Goal: Task Accomplishment & Management: Complete application form

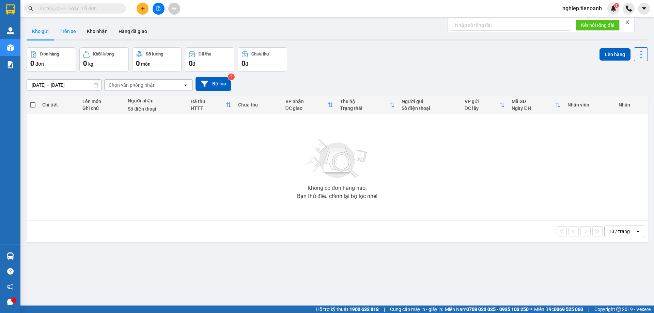
click at [64, 30] on button "Trên xe" at bounding box center [67, 31] width 27 height 16
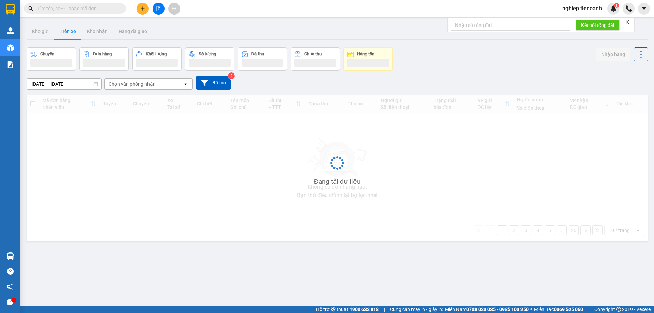
click at [128, 77] on div "[DATE] – [DATE] Press the down arrow key to interact with the calendar and sele…" at bounding box center [337, 83] width 621 height 14
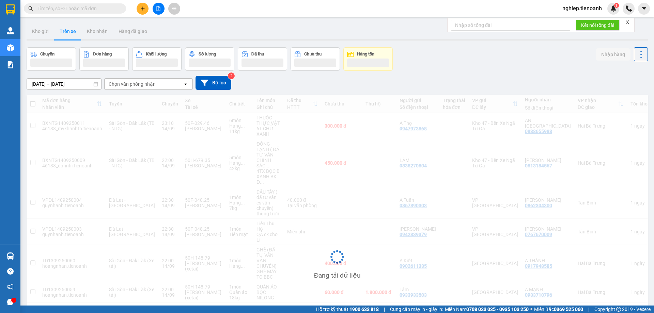
click at [131, 82] on div "Chọn văn phòng nhận" at bounding box center [132, 84] width 47 height 7
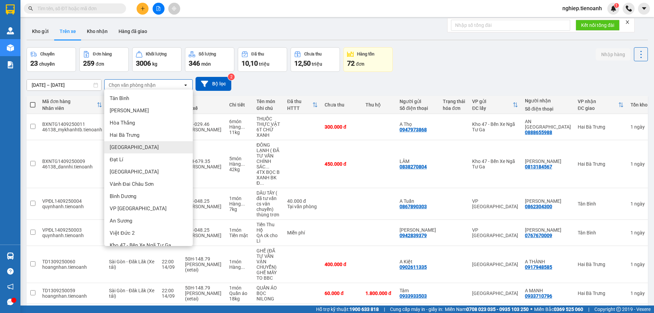
click at [121, 148] on span "[GEOGRAPHIC_DATA]" at bounding box center [134, 147] width 49 height 7
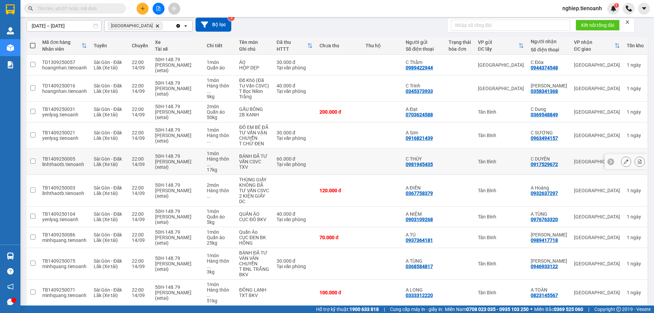
scroll to position [68, 0]
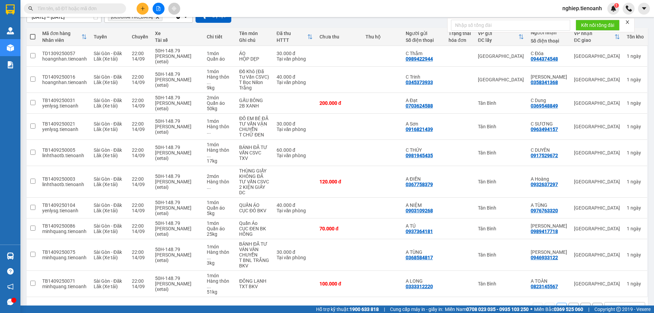
click at [612, 305] on div "10 / trang" at bounding box center [618, 308] width 21 height 7
click at [622, 285] on span "100 / trang" at bounding box center [616, 282] width 25 height 7
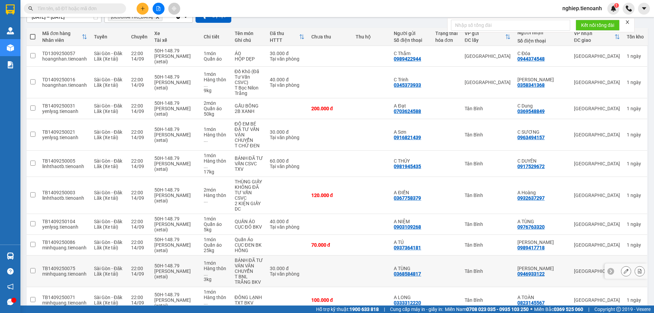
click at [514, 256] on td "Tân Bình" at bounding box center [487, 272] width 53 height 32
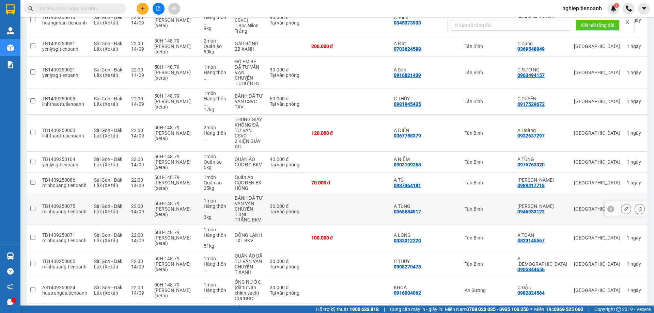
scroll to position [170, 0]
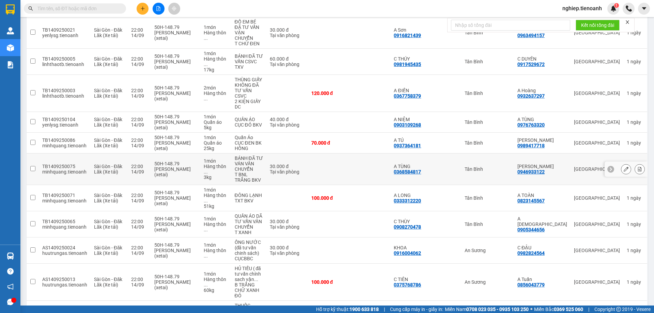
click at [500, 154] on td "Tân Bình" at bounding box center [487, 170] width 53 height 32
checkbox input "true"
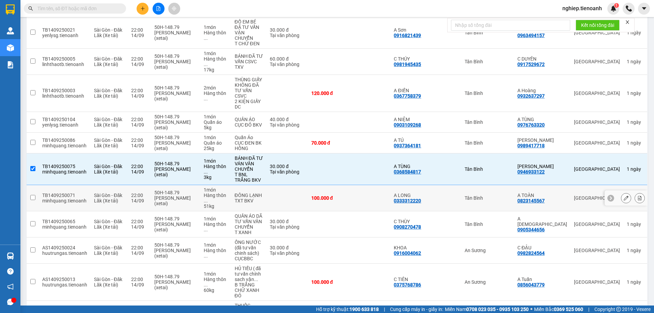
click at [507, 195] on div "Tân Bình" at bounding box center [487, 197] width 46 height 5
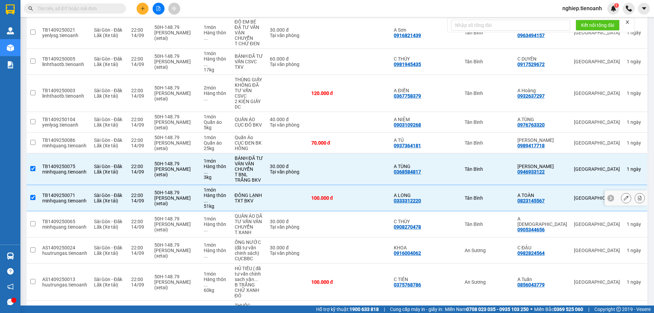
checkbox input "true"
click at [506, 238] on td "An Sương" at bounding box center [487, 251] width 53 height 26
checkbox input "true"
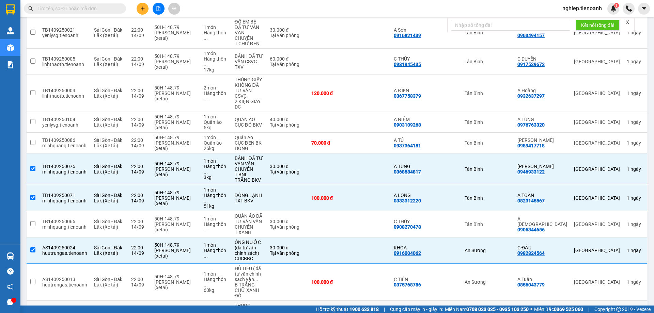
click at [506, 313] on div "An Sương" at bounding box center [487, 319] width 46 height 5
checkbox input "true"
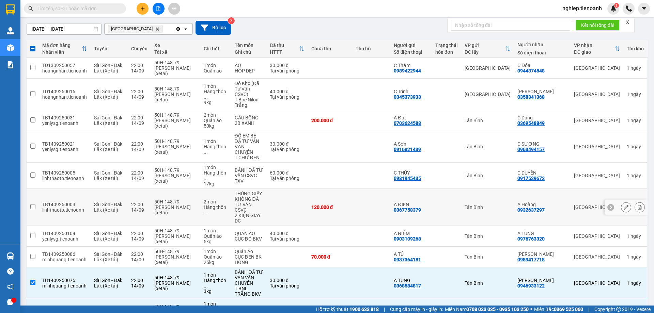
scroll to position [68, 0]
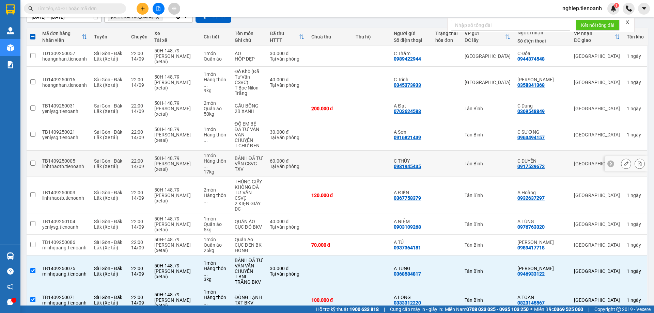
click at [510, 161] on div "Tân Bình" at bounding box center [487, 163] width 46 height 5
checkbox input "true"
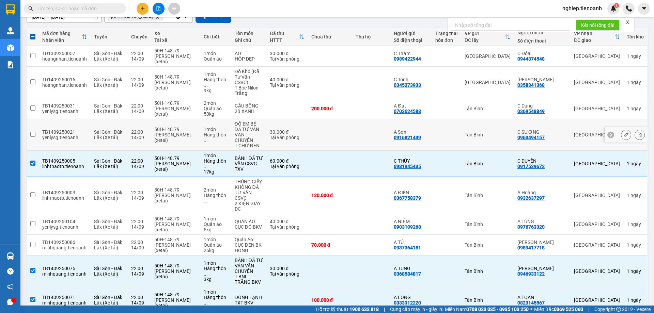
click at [508, 123] on td "Tân Bình" at bounding box center [487, 135] width 53 height 32
checkbox input "true"
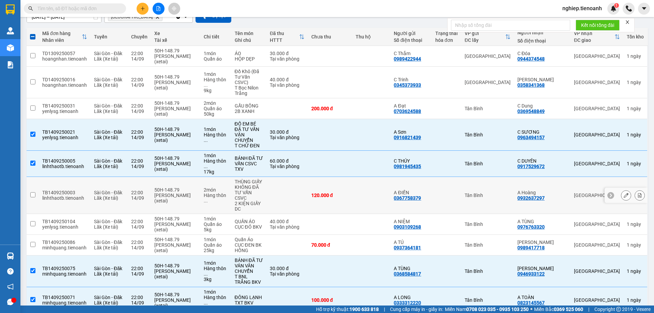
click at [510, 193] on div "Tân Bình" at bounding box center [487, 195] width 46 height 5
checkbox input "true"
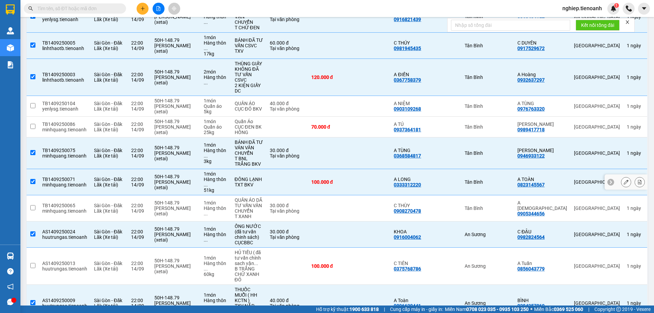
scroll to position [187, 0]
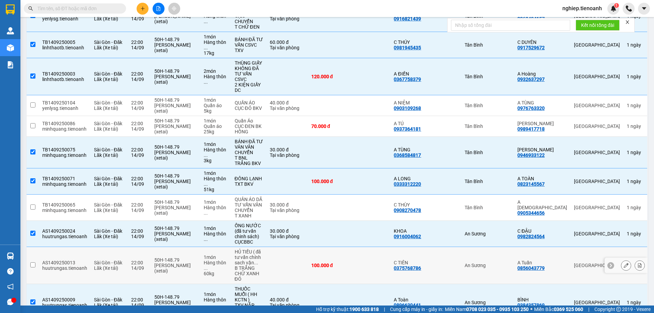
click at [505, 247] on td "An Sương" at bounding box center [487, 265] width 53 height 37
checkbox input "true"
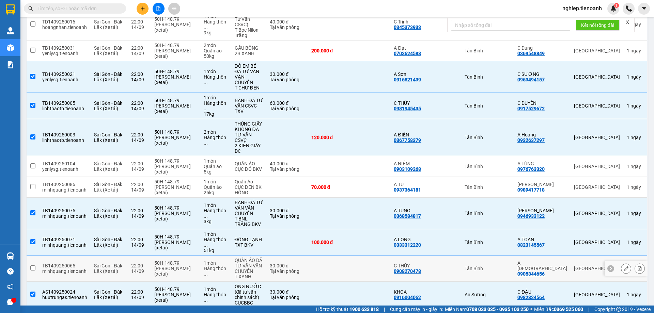
scroll to position [119, 0]
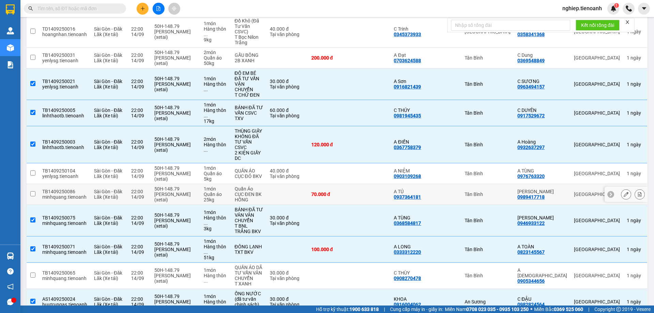
click at [500, 192] on div "Tân Bình" at bounding box center [487, 194] width 46 height 5
checkbox input "true"
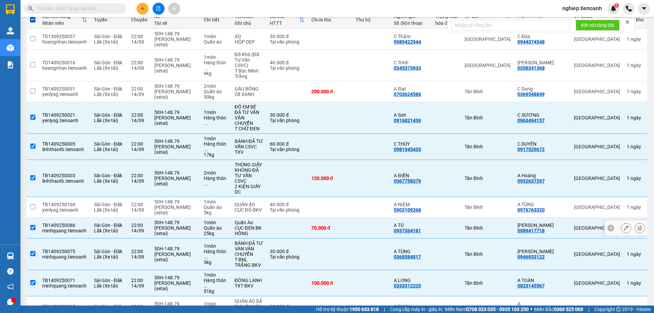
scroll to position [85, 0]
click at [504, 91] on td "Tân Bình" at bounding box center [487, 92] width 53 height 21
checkbox input "true"
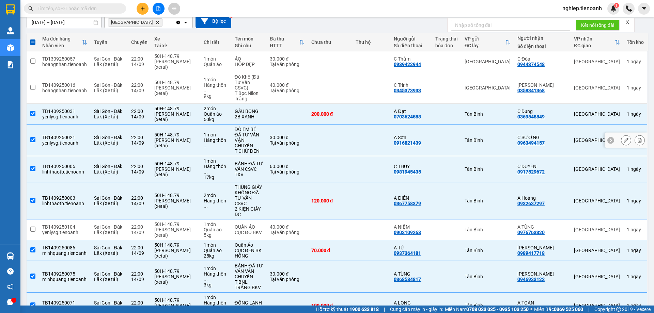
scroll to position [51, 0]
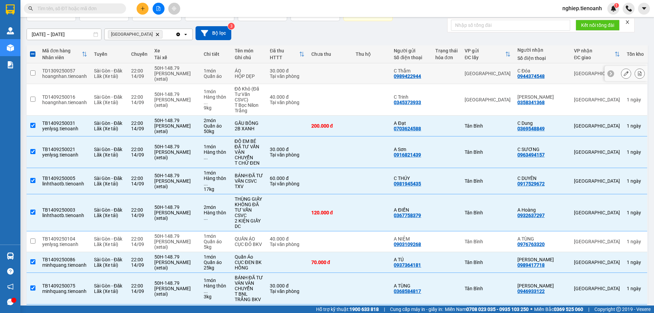
click at [458, 74] on div at bounding box center [446, 73] width 22 height 5
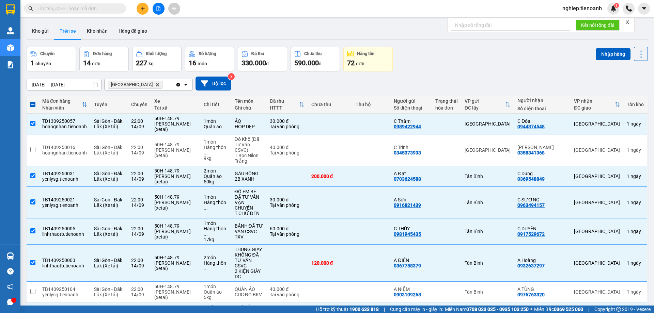
scroll to position [0, 0]
click at [604, 55] on button "Nhập hàng" at bounding box center [612, 54] width 35 height 12
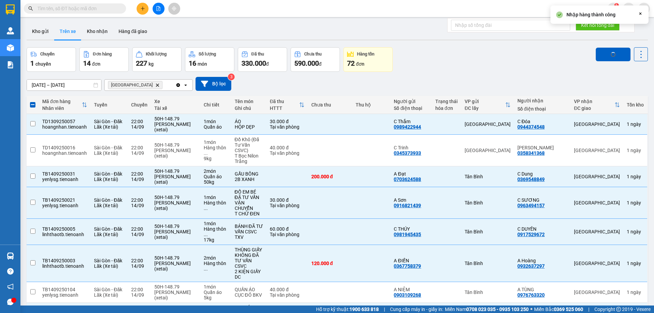
checkbox input "false"
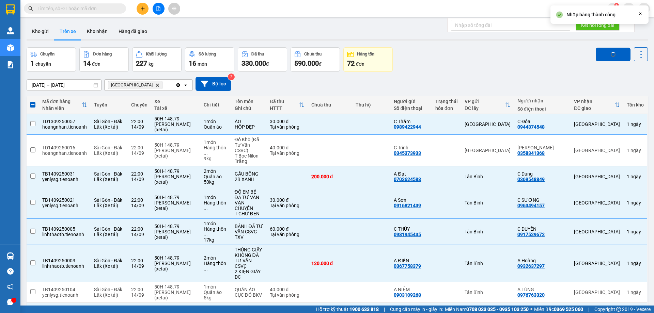
checkbox input "false"
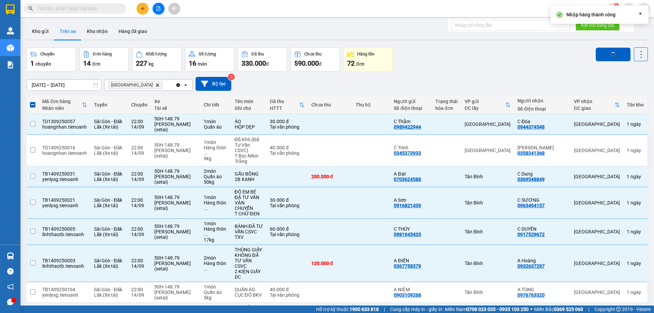
checkbox input "false"
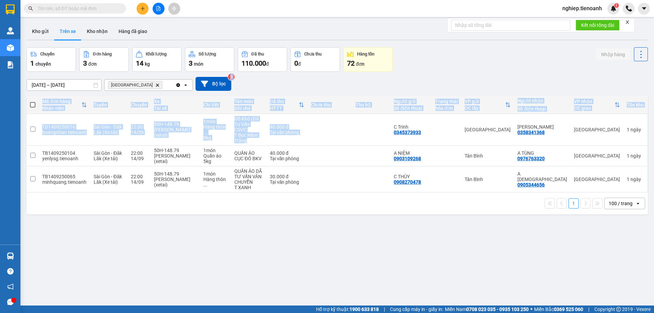
drag, startPoint x: 380, startPoint y: 125, endPoint x: 425, endPoint y: 78, distance: 64.8
click at [425, 78] on div "ver 1.8.143 Kho gửi Trên xe Kho nhận Hàng đã giao Chuyến 1 chuyến Đơn hàng 3 đơ…" at bounding box center [337, 176] width 626 height 313
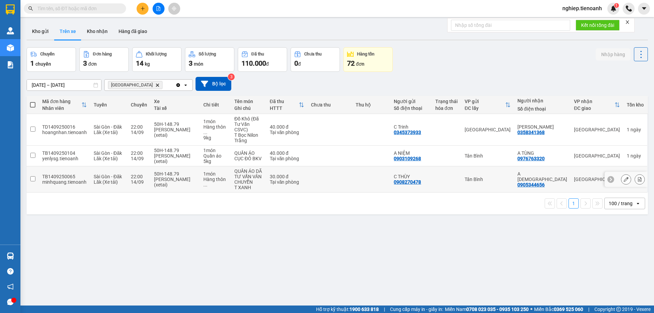
click at [369, 166] on td at bounding box center [371, 179] width 38 height 26
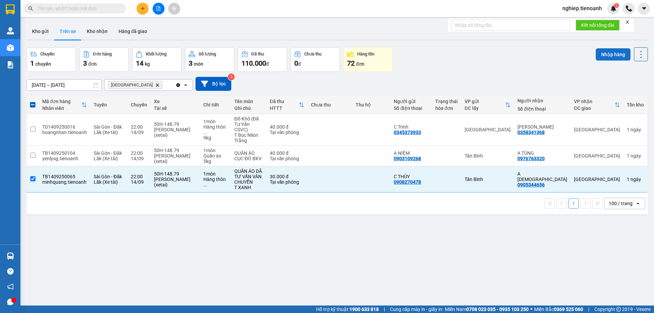
click at [599, 52] on button "Nhập hàng" at bounding box center [612, 54] width 35 height 12
checkbox input "false"
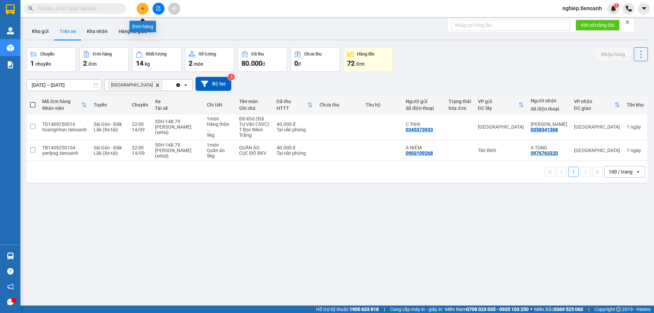
click at [144, 8] on icon "plus" at bounding box center [142, 8] width 5 height 5
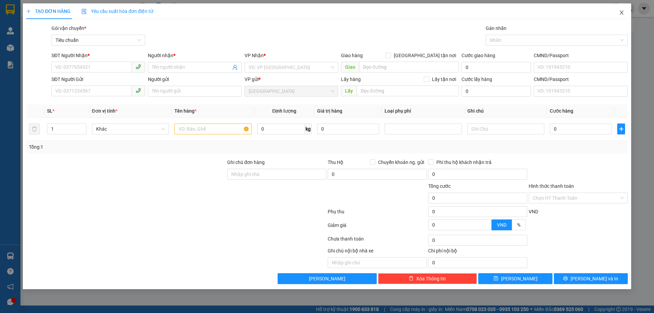
click at [622, 12] on icon "close" at bounding box center [621, 13] width 4 height 4
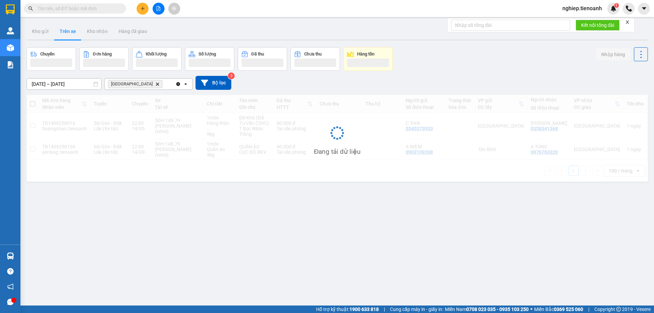
click at [91, 11] on input "text" at bounding box center [77, 8] width 80 height 7
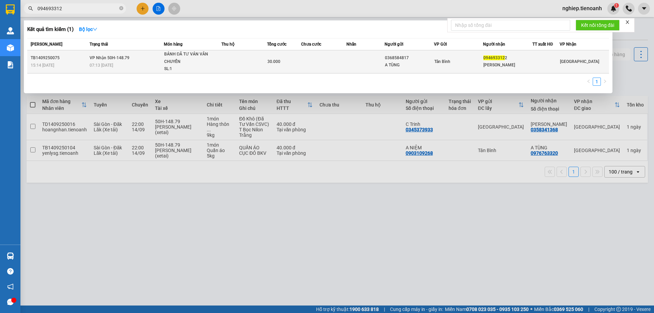
type input "094693312"
click at [194, 60] on div "BÁNH ĐÃ TƯ VÁN VÂN CHUYỂN" at bounding box center [189, 58] width 51 height 15
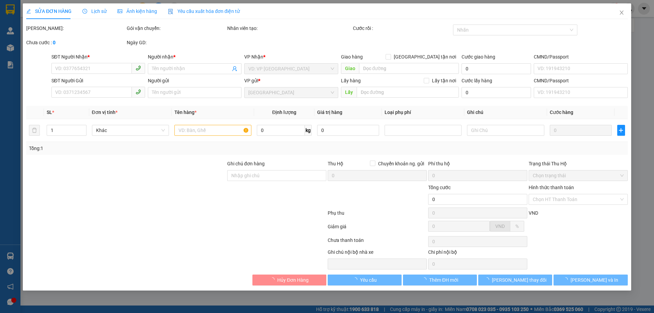
type input "0946933122"
type input "[PERSON_NAME]"
type input "0368584817"
type input "A TÙNG"
type input "30.000"
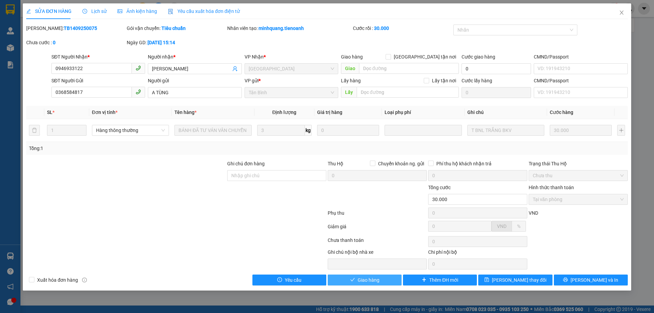
click at [358, 284] on span "Giao hàng" at bounding box center [368, 279] width 22 height 7
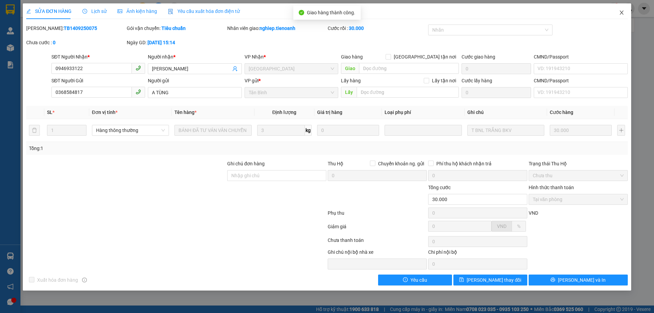
click at [621, 18] on span "Close" at bounding box center [621, 12] width 19 height 19
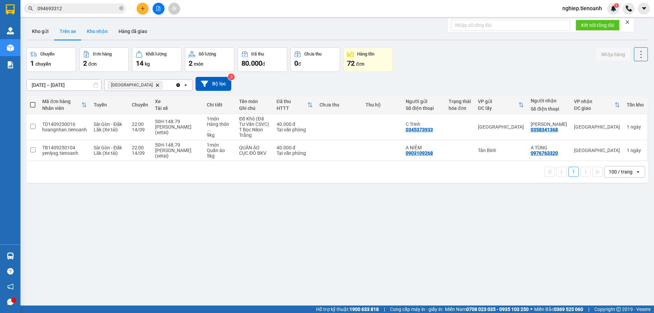
drag, startPoint x: 573, startPoint y: 21, endPoint x: 102, endPoint y: 33, distance: 470.3
click at [102, 33] on button "Kho nhận" at bounding box center [97, 31] width 32 height 16
type input "[DATE] – [DATE]"
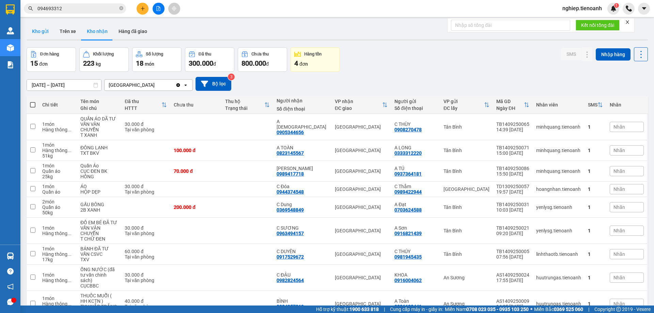
click at [41, 31] on button "Kho gửi" at bounding box center [41, 31] width 28 height 16
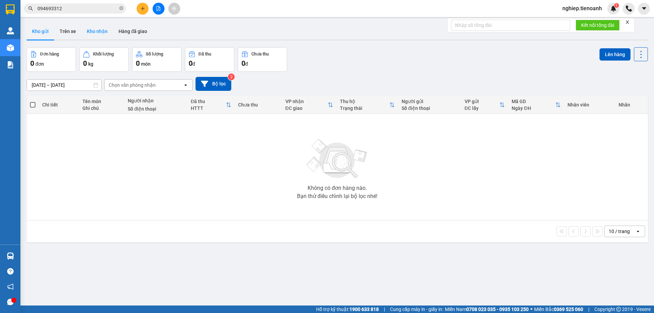
click at [108, 28] on button "Kho nhận" at bounding box center [97, 31] width 32 height 16
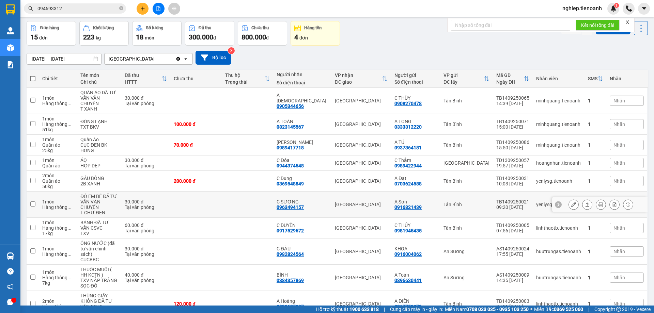
scroll to position [60, 0]
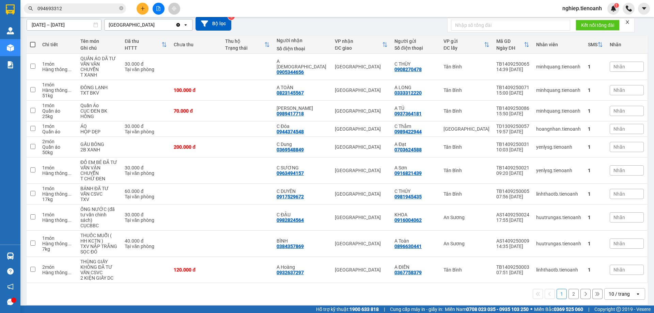
click at [627, 289] on div "10 / trang" at bounding box center [619, 294] width 31 height 11
click at [623, 276] on span "100 / trang" at bounding box center [616, 273] width 25 height 7
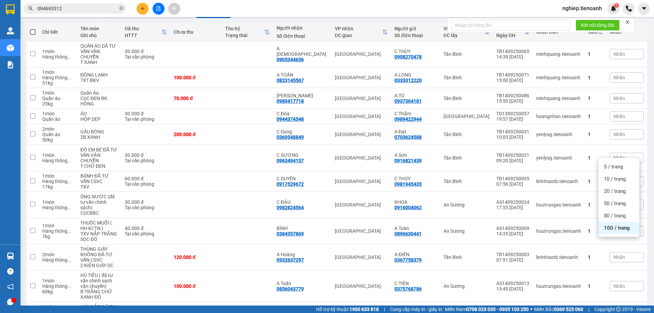
scroll to position [0, 0]
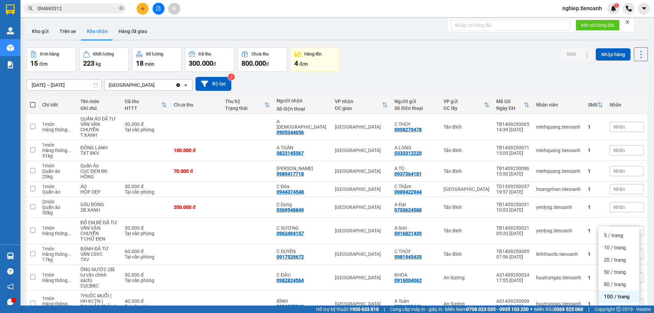
click at [91, 9] on input "094693312" at bounding box center [77, 8] width 80 height 7
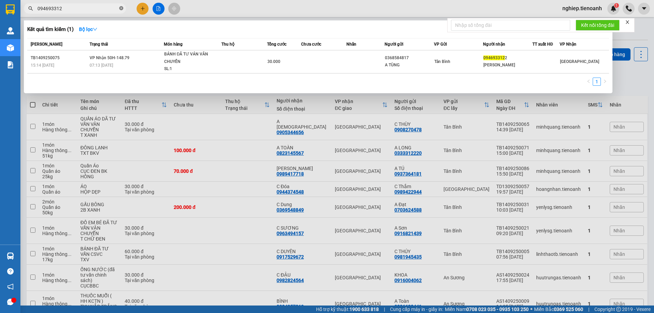
click at [121, 9] on icon "close-circle" at bounding box center [121, 8] width 4 height 4
click at [121, 9] on span at bounding box center [121, 8] width 4 height 7
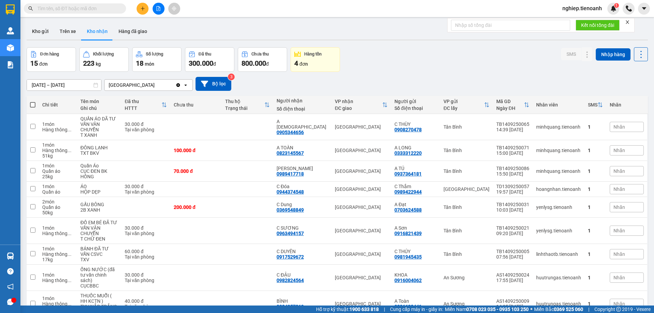
click at [116, 10] on input "text" at bounding box center [77, 8] width 80 height 7
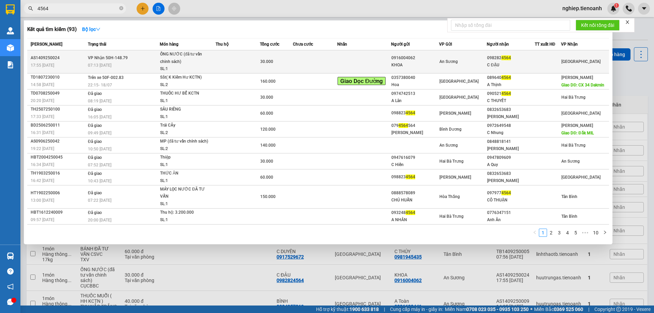
type input "4564"
click at [288, 60] on div "30.000" at bounding box center [276, 61] width 32 height 7
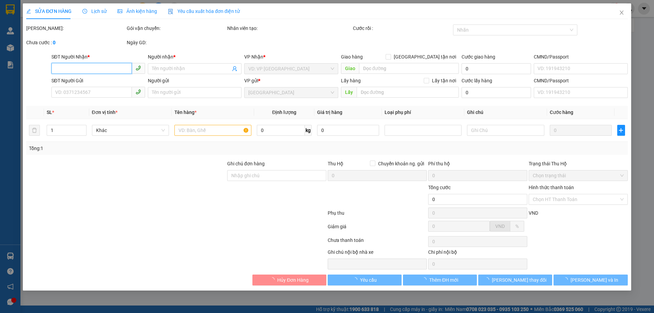
type input "0982824564"
type input "C ĐẬU"
type input "0916004062"
type input "KHOA"
type input "30.000"
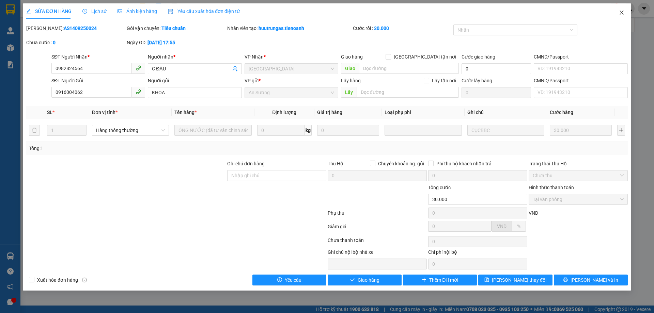
click at [624, 9] on span "Close" at bounding box center [621, 12] width 19 height 19
click at [624, 9] on div at bounding box center [628, 9] width 12 height 12
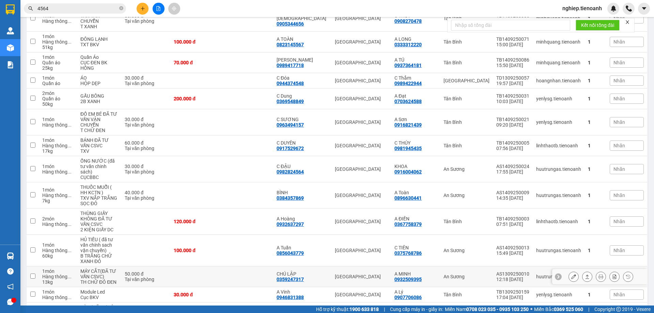
scroll to position [107, 0]
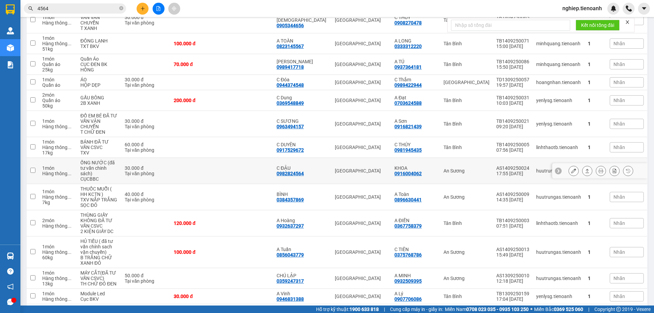
click at [585, 169] on icon at bounding box center [587, 171] width 5 height 5
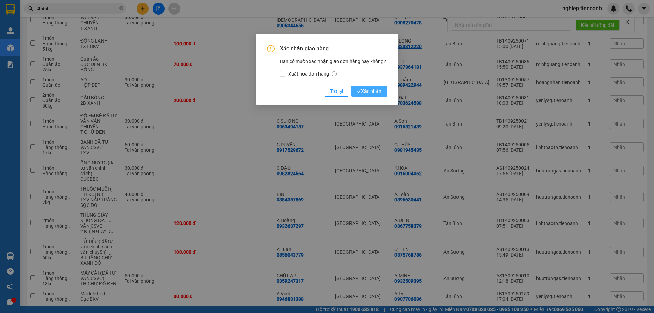
click at [367, 88] on span "Xác nhận" at bounding box center [368, 90] width 25 height 7
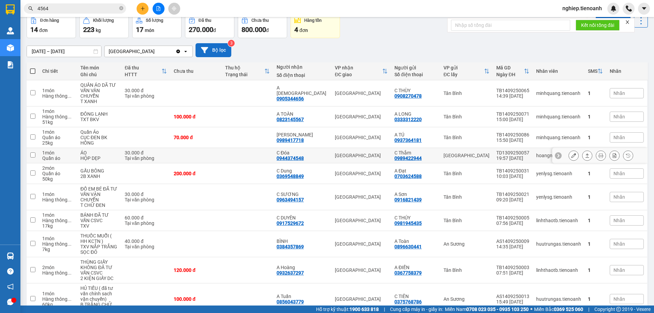
scroll to position [0, 0]
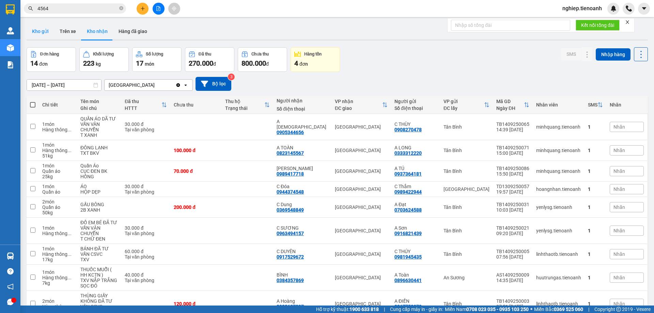
click at [52, 26] on button "Kho gửi" at bounding box center [41, 31] width 28 height 16
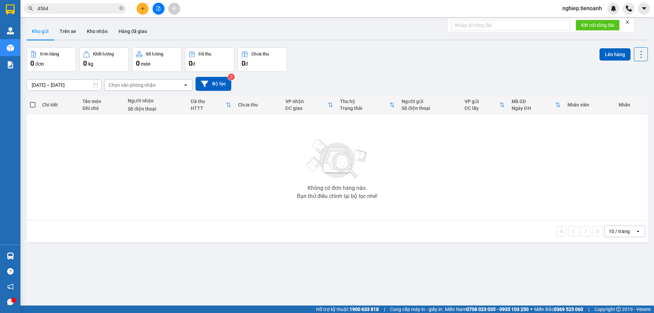
click at [68, 34] on button "Trên xe" at bounding box center [67, 31] width 27 height 16
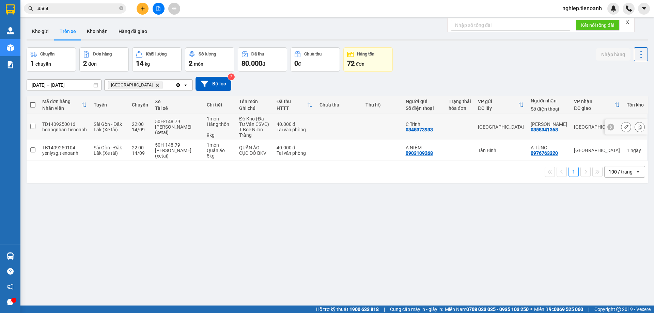
click at [283, 132] on div "Tại văn phòng" at bounding box center [294, 129] width 36 height 5
checkbox input "true"
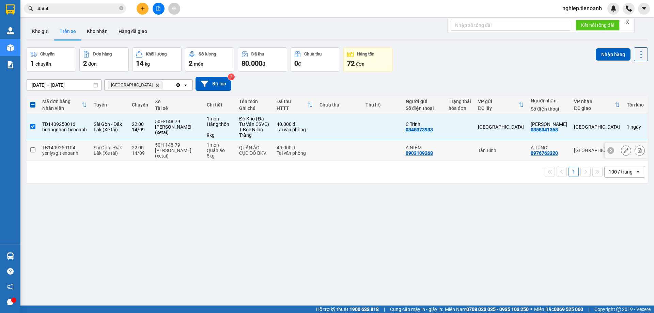
click at [338, 152] on td at bounding box center [339, 150] width 46 height 21
checkbox input "true"
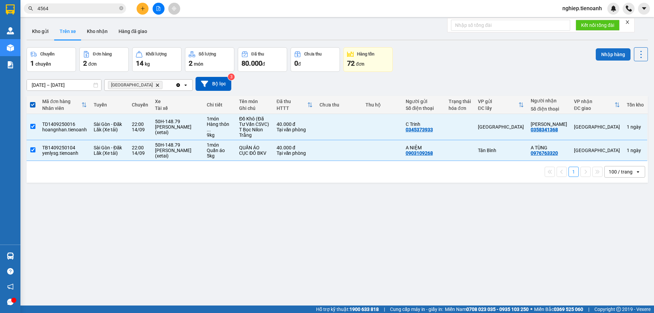
click at [603, 59] on button "Nhập hàng" at bounding box center [612, 54] width 35 height 12
checkbox input "false"
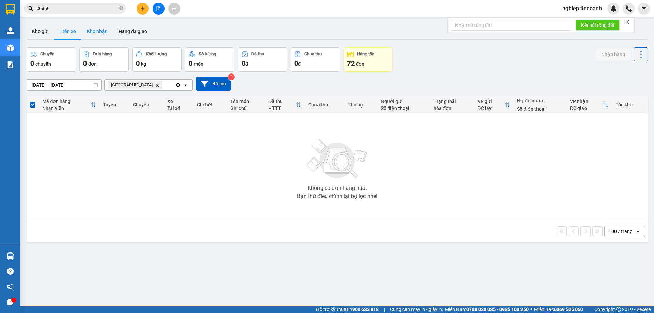
click at [93, 29] on button "Kho nhận" at bounding box center [97, 31] width 32 height 16
type input "[DATE] – [DATE]"
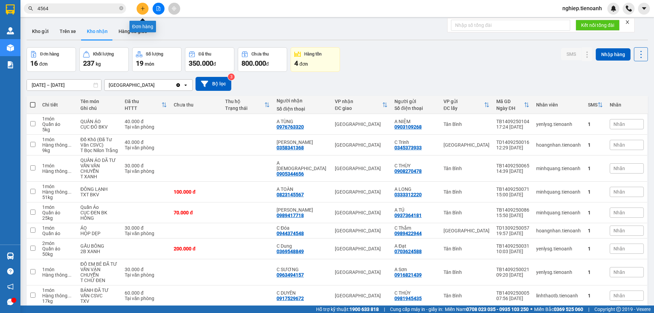
click at [140, 8] on icon "plus" at bounding box center [142, 8] width 5 height 5
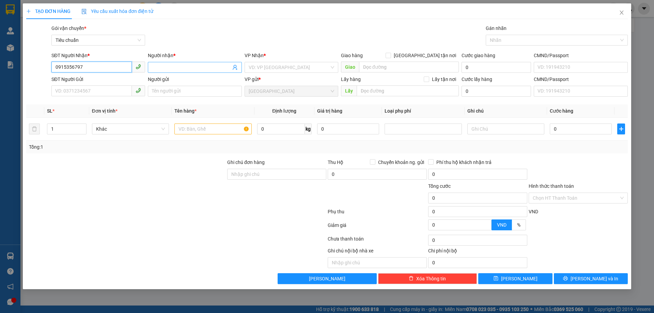
type input "0915356797"
click at [194, 70] on input "Người nhận *" at bounding box center [191, 67] width 79 height 7
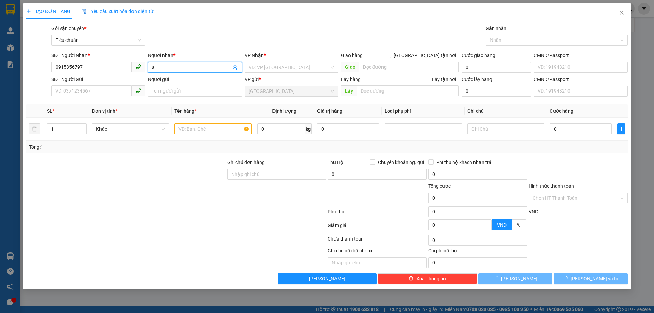
type input "a"
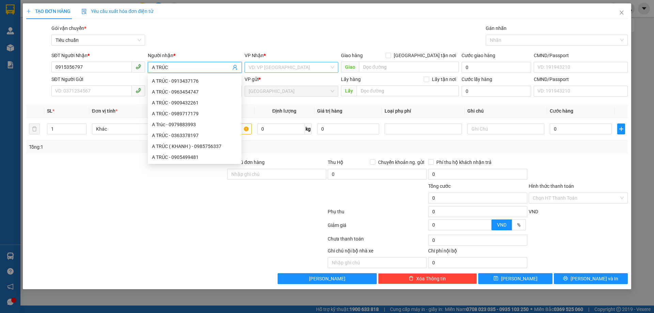
type input "A TRÚC"
click at [315, 63] on input "search" at bounding box center [289, 67] width 81 height 10
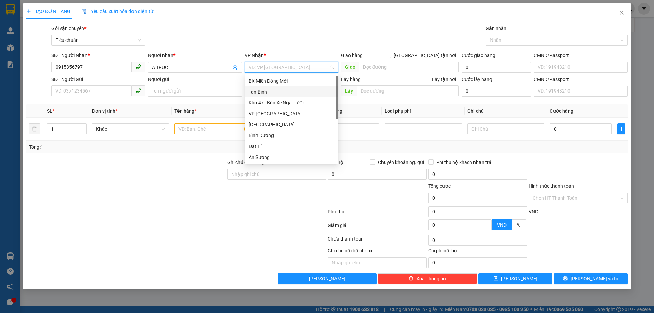
click at [281, 90] on div "Tân Bình" at bounding box center [291, 91] width 85 height 7
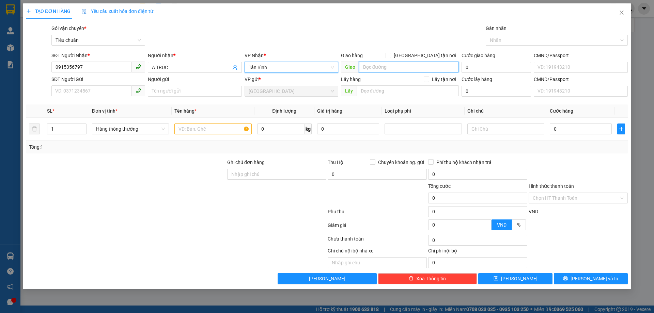
click at [388, 71] on input "search" at bounding box center [409, 67] width 100 height 11
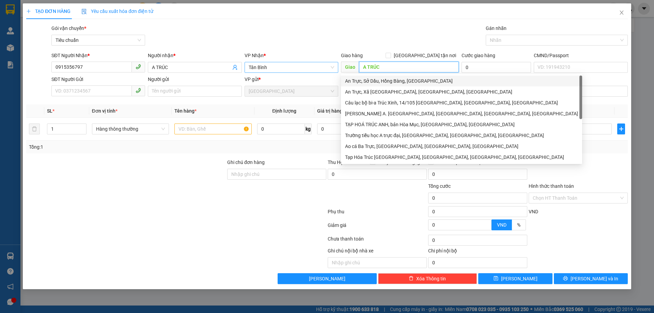
click at [288, 70] on span "Tân Bình" at bounding box center [291, 67] width 85 height 10
type input "A TRÚC"
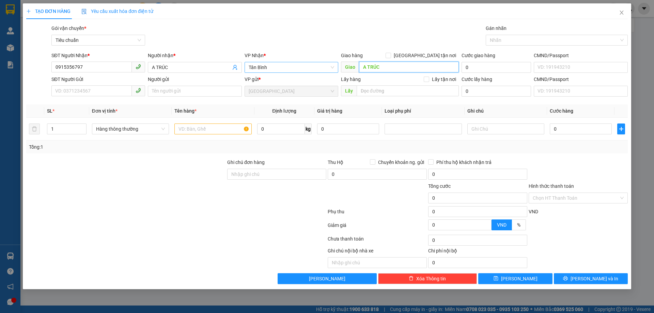
drag, startPoint x: 384, startPoint y: 70, endPoint x: 316, endPoint y: 71, distance: 68.4
click at [316, 71] on div "SĐT Người Nhận * 0915356797 Người nhận * A TRÚC VP Nhận * [GEOGRAPHIC_DATA] hàn…" at bounding box center [339, 64] width 579 height 24
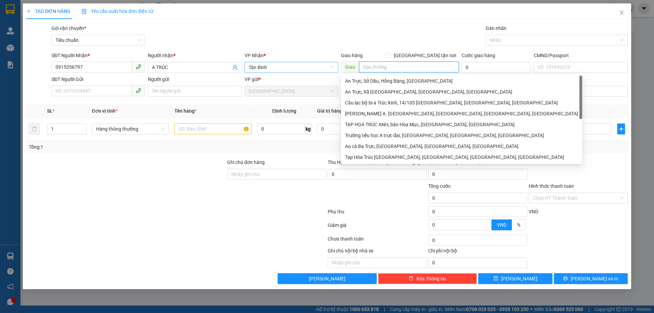
click at [316, 71] on span "Tân Bình" at bounding box center [291, 67] width 85 height 10
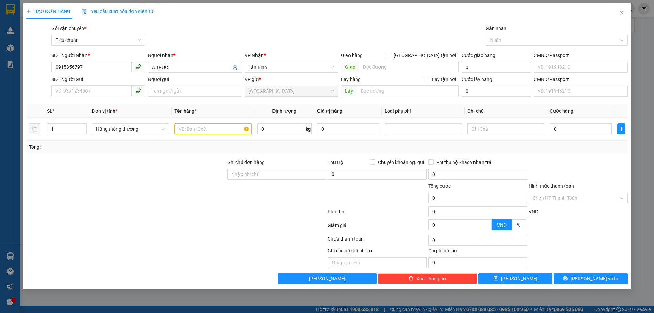
click at [338, 38] on div "Gói vận chuyển * Tiêu chuẩn Gán nhãn Nhãn" at bounding box center [339, 37] width 579 height 24
click at [369, 68] on input "search" at bounding box center [409, 67] width 100 height 11
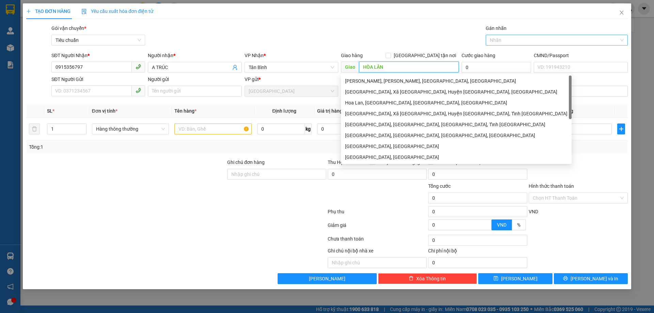
click at [518, 37] on div at bounding box center [553, 40] width 132 height 8
type input "HÒA LÂN"
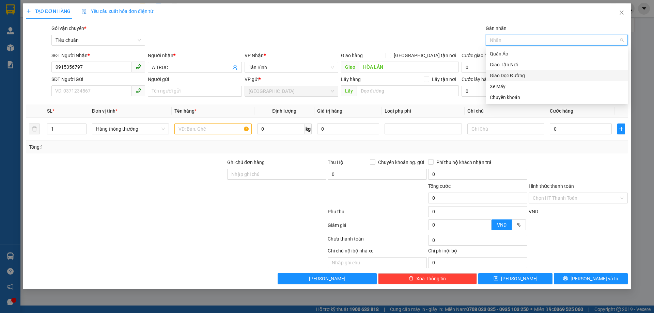
drag, startPoint x: 504, startPoint y: 64, endPoint x: 508, endPoint y: 77, distance: 13.5
click at [508, 77] on div "Quần Áo Giao Tận Nơi Giao Dọc Đường Xe Máy Chuyển khoản" at bounding box center [556, 75] width 142 height 54
click at [508, 77] on div "Giao Dọc Đường" at bounding box center [557, 75] width 134 height 7
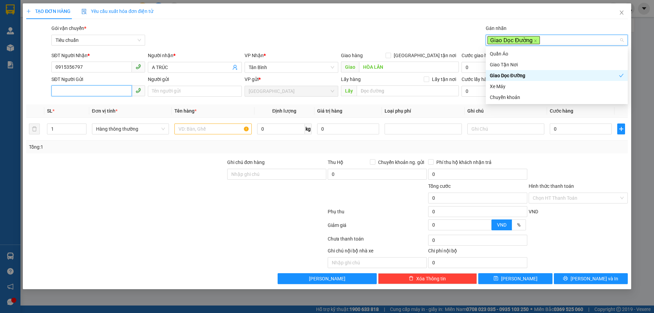
click at [103, 91] on input "SĐT Người Gửi" at bounding box center [91, 90] width 80 height 11
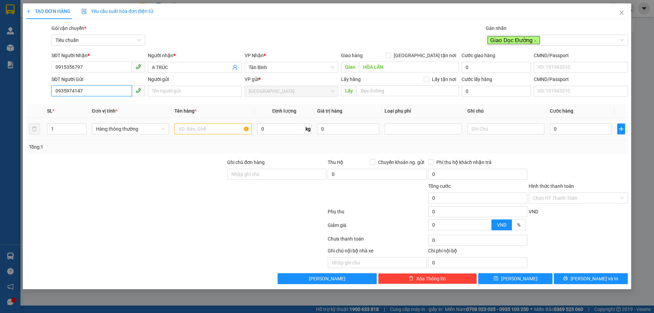
type input "0935974147"
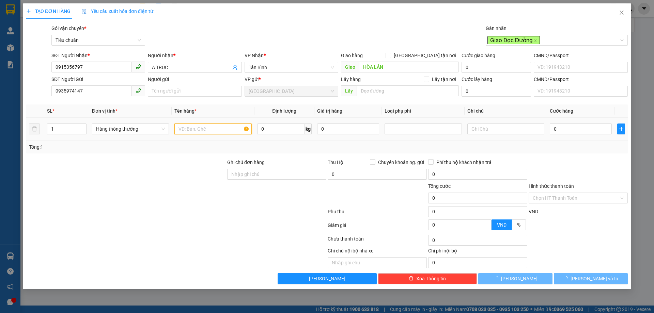
click at [217, 130] on input "text" at bounding box center [212, 129] width 77 height 11
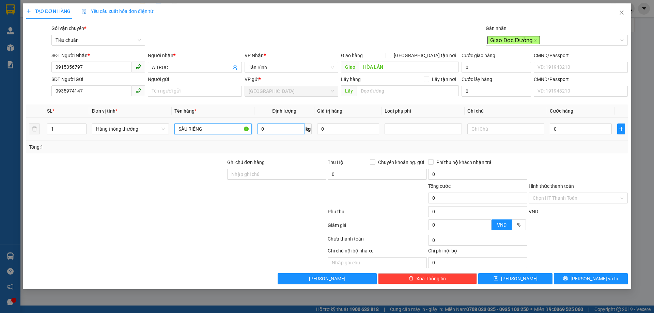
type input "SẦU RIÊNG"
click at [281, 131] on input "0" at bounding box center [281, 129] width 48 height 11
click at [428, 133] on div at bounding box center [422, 129] width 77 height 11
type input "17"
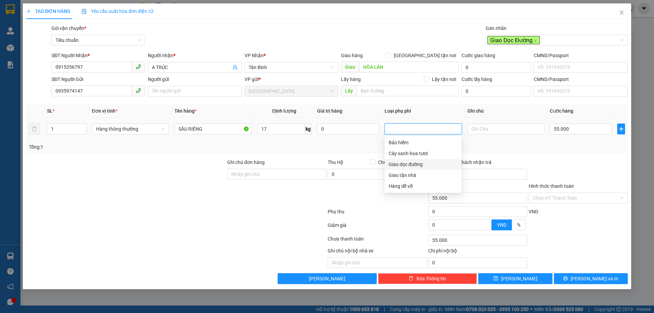
type input "55.000"
drag, startPoint x: 413, startPoint y: 167, endPoint x: 481, endPoint y: 146, distance: 71.2
click at [413, 167] on div "Giao dọc đường" at bounding box center [422, 164] width 69 height 7
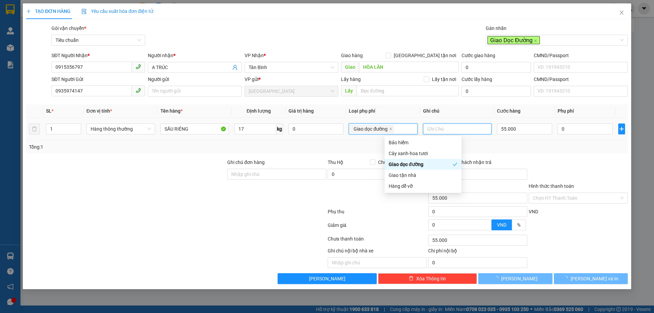
click at [478, 129] on input "text" at bounding box center [457, 129] width 68 height 11
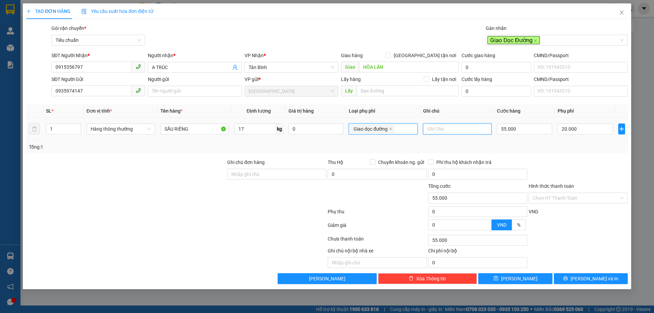
type input "75.000"
type input "20.000"
type input "TH 7UP"
click at [510, 127] on input "55.000" at bounding box center [524, 129] width 55 height 11
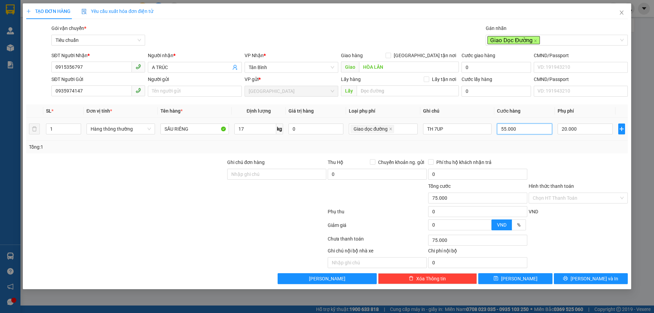
type input "6"
type input "20.006"
type input "60"
type input "20.060"
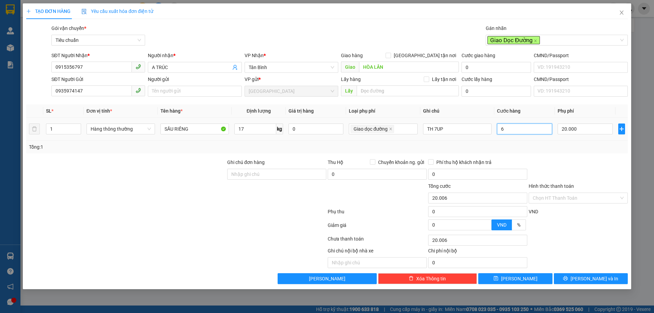
type input "20.060"
type input "60.000"
type input "80.000"
click at [533, 147] on div "Tổng: 1" at bounding box center [327, 146] width 596 height 7
click at [565, 200] on input "Hình thức thanh toán" at bounding box center [575, 198] width 86 height 10
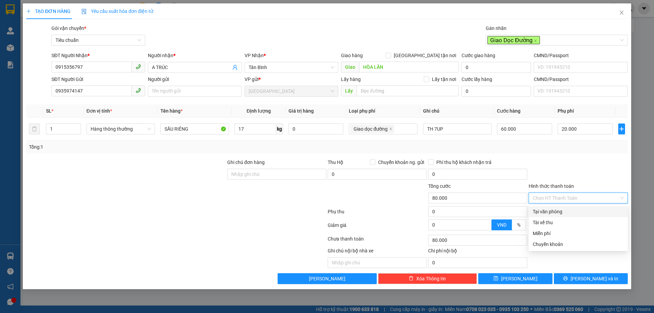
drag, startPoint x: 565, startPoint y: 209, endPoint x: 556, endPoint y: 210, distance: 9.2
click at [565, 210] on div "Tại văn phòng" at bounding box center [577, 211] width 91 height 7
type input "0"
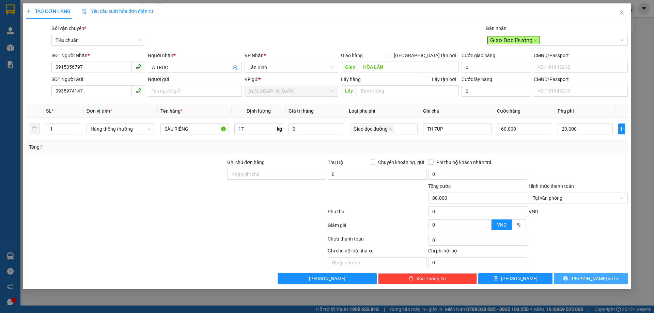
click at [591, 278] on span "[PERSON_NAME] và In" at bounding box center [594, 278] width 48 height 7
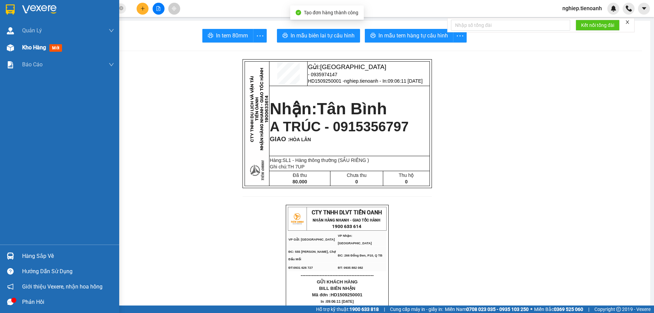
click at [39, 46] on span "Kho hàng" at bounding box center [34, 47] width 24 height 6
click at [74, 50] on div "Kho hàng mới" at bounding box center [68, 47] width 92 height 17
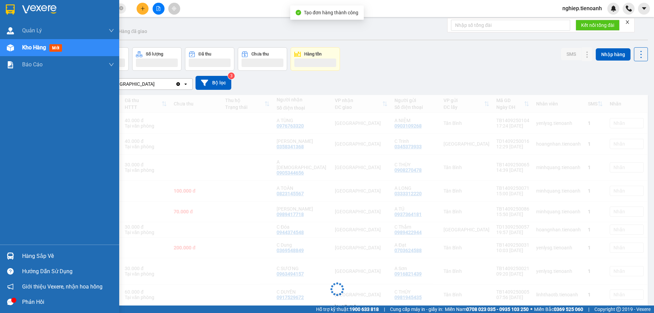
click at [50, 48] on span "mới" at bounding box center [55, 47] width 13 height 7
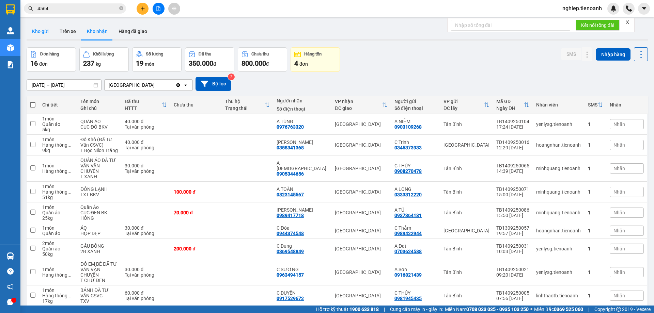
click at [42, 33] on button "Kho gửi" at bounding box center [41, 31] width 28 height 16
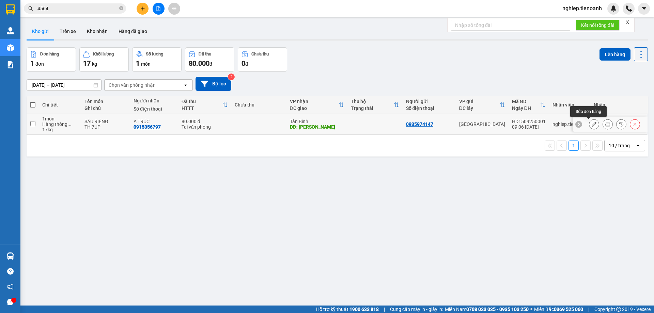
click at [591, 123] on icon at bounding box center [593, 124] width 5 height 5
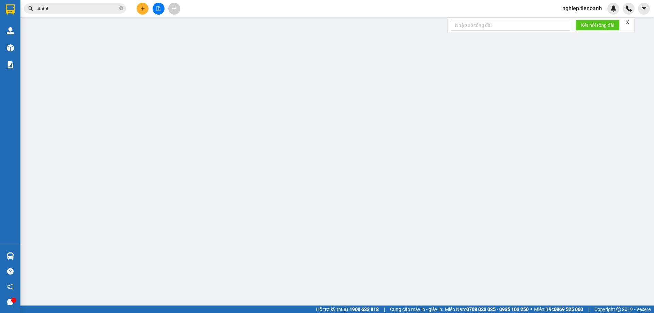
type input "0915356797"
type input "A TRÚC"
type input "HÒA LÂN"
type input "0935974147"
type input "80.000"
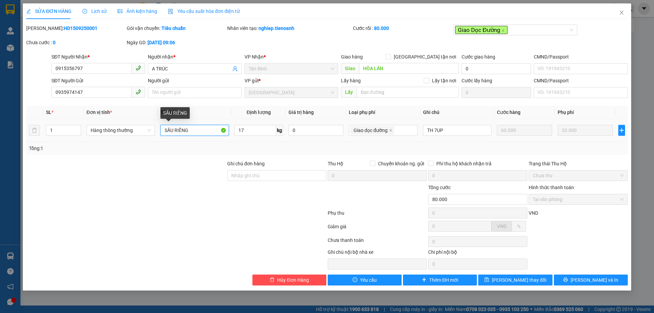
click at [202, 130] on input "SẦU RIÊNG" at bounding box center [194, 130] width 68 height 11
type input "SẦU RIÊNG HÀNG ĐI SÁNG NGÀY 16/9"
click at [516, 276] on button "[PERSON_NAME] thay đổi" at bounding box center [515, 280] width 74 height 11
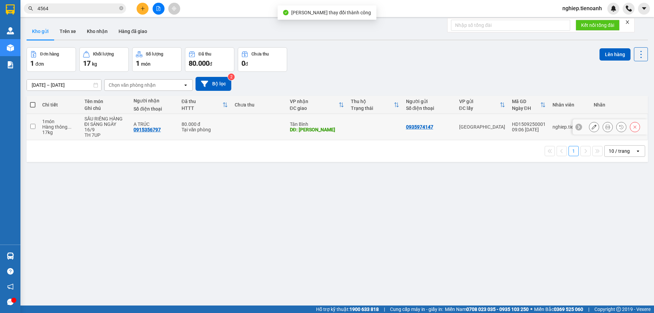
click at [604, 128] on button at bounding box center [608, 127] width 10 height 12
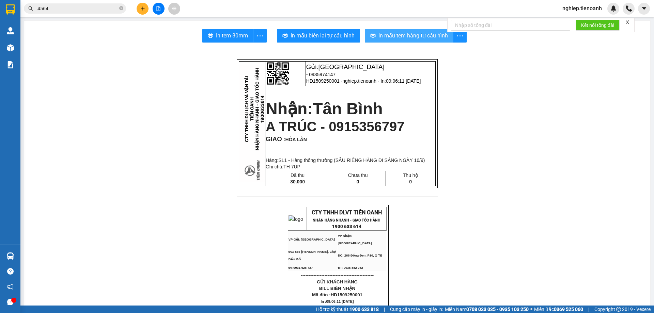
click at [417, 30] on button "In mẫu tem hàng tự cấu hình" at bounding box center [409, 36] width 89 height 14
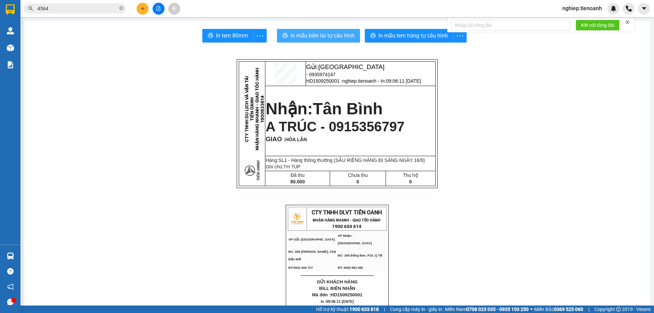
click at [303, 34] on span "In mẫu biên lai tự cấu hình" at bounding box center [322, 35] width 64 height 9
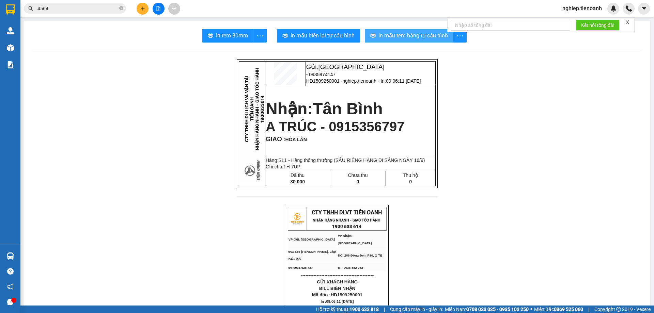
click at [392, 35] on span "In mẫu tem hàng tự cấu hình" at bounding box center [412, 35] width 69 height 9
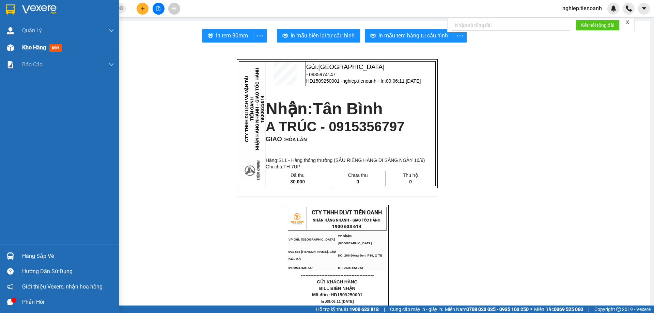
click at [46, 54] on div "Kho hàng mới" at bounding box center [68, 47] width 92 height 17
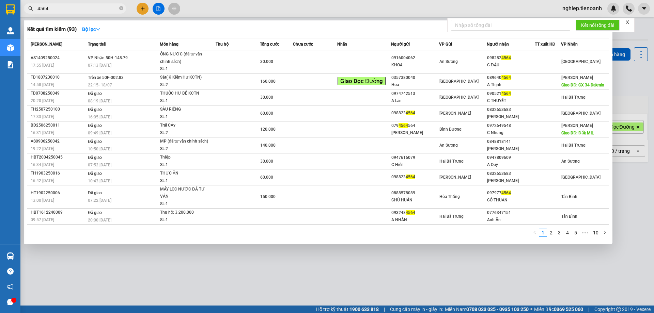
click at [89, 13] on span "4564" at bounding box center [75, 8] width 102 height 10
click at [123, 9] on icon "close-circle" at bounding box center [121, 8] width 4 height 4
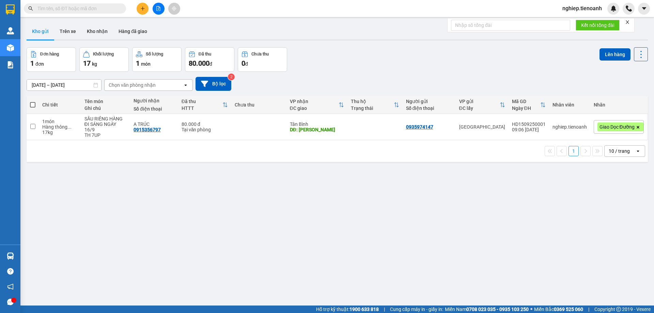
click at [98, 10] on input "text" at bounding box center [77, 8] width 80 height 7
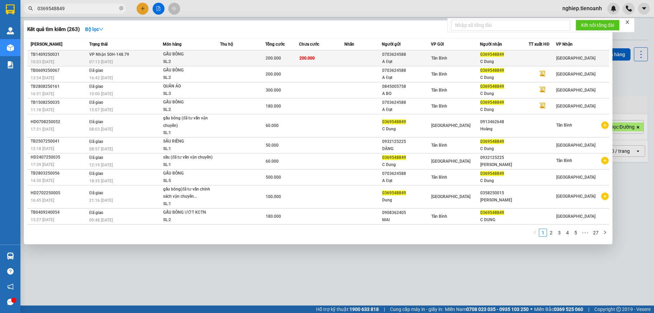
type input "0369548849"
click at [265, 56] on td at bounding box center [242, 58] width 45 height 16
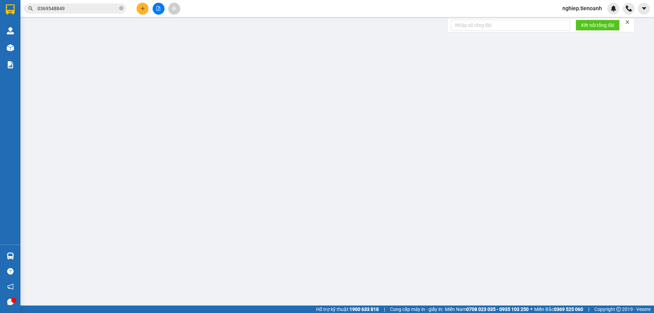
type input "0369548849"
type input "C Dung"
type input "123456789"
type input "0703624588"
type input "A Đạt"
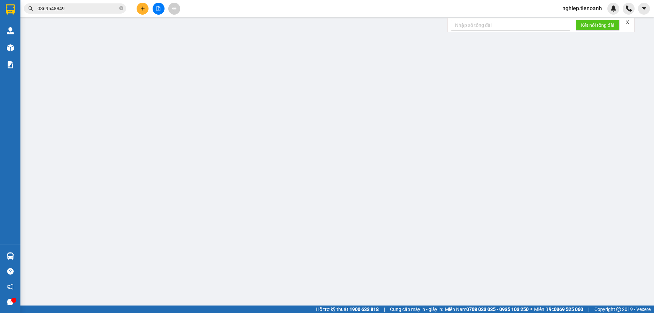
type input "200.000"
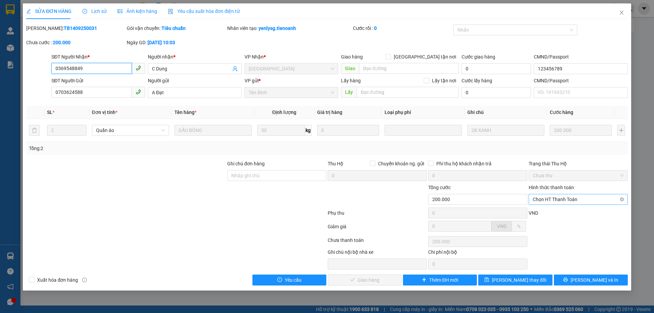
click at [569, 202] on span "Chọn HT Thanh Toán" at bounding box center [577, 199] width 91 height 10
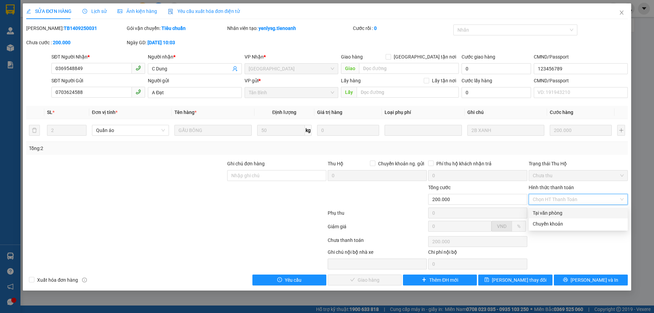
drag, startPoint x: 547, startPoint y: 215, endPoint x: 542, endPoint y: 215, distance: 5.1
click at [546, 215] on div "Tại văn phòng" at bounding box center [577, 212] width 91 height 7
type input "0"
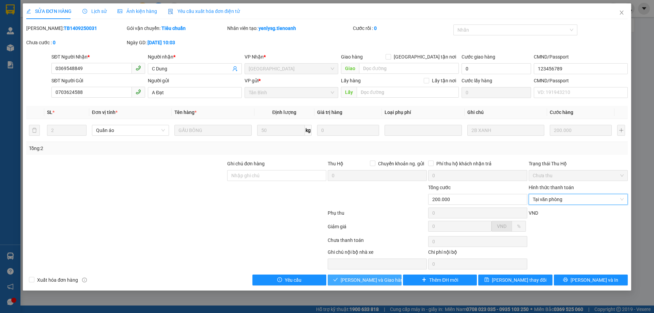
click at [368, 282] on span "[PERSON_NAME] và Giao hàng" at bounding box center [372, 279] width 65 height 7
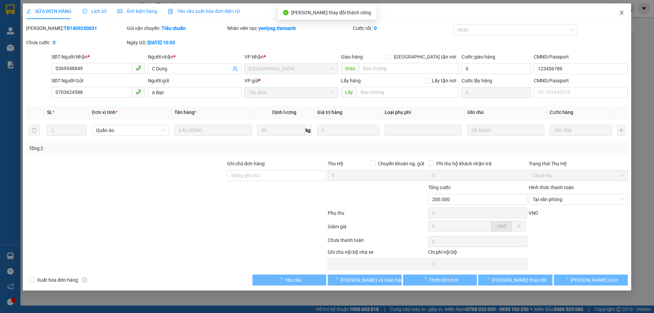
click at [623, 16] on span "Close" at bounding box center [621, 12] width 19 height 19
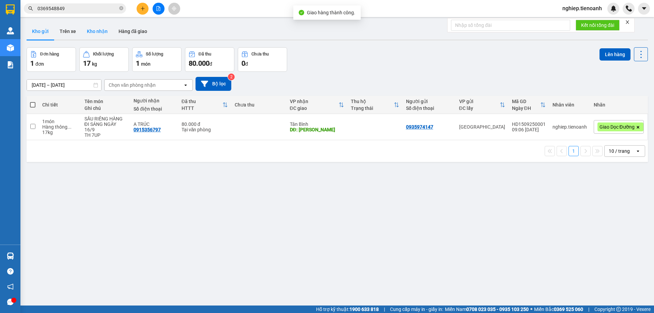
click at [90, 31] on button "Kho nhận" at bounding box center [97, 31] width 32 height 16
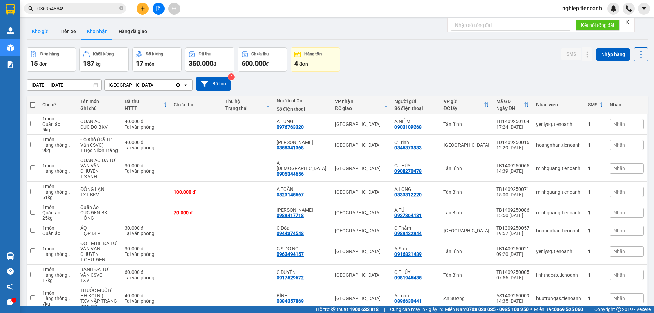
click at [40, 28] on button "Kho gửi" at bounding box center [41, 31] width 28 height 16
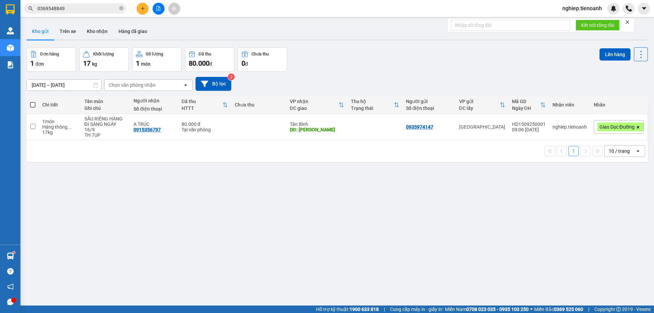
click at [140, 7] on button at bounding box center [143, 9] width 12 height 12
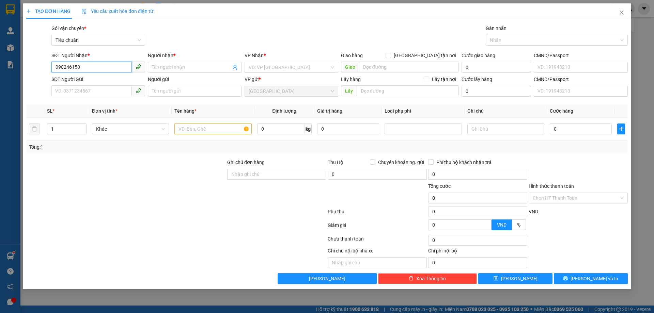
type input "0982461507"
click at [108, 81] on div "0982461507 - Thái" at bounding box center [97, 80] width 85 height 7
type input "Thái"
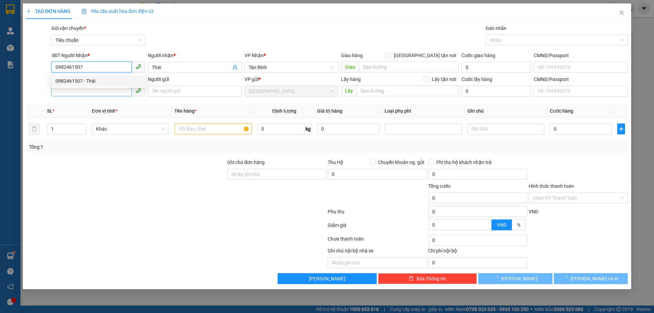
type input "70.000"
type input "0982461507"
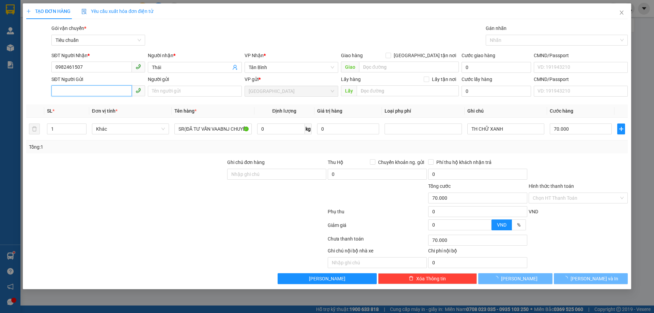
click at [95, 91] on input "SĐT Người Gửi" at bounding box center [91, 90] width 80 height 11
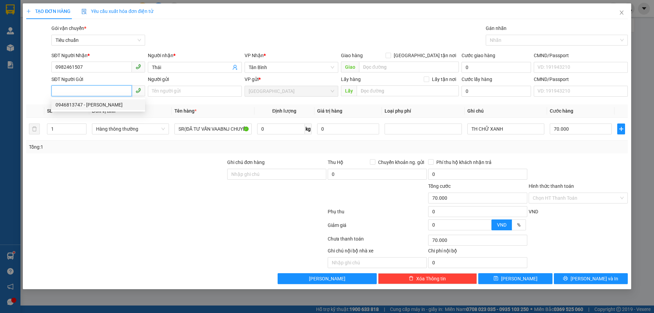
click at [100, 101] on div "0946813747 - [PERSON_NAME]" at bounding box center [97, 104] width 85 height 7
type input "0946813747"
type input "NGỌC"
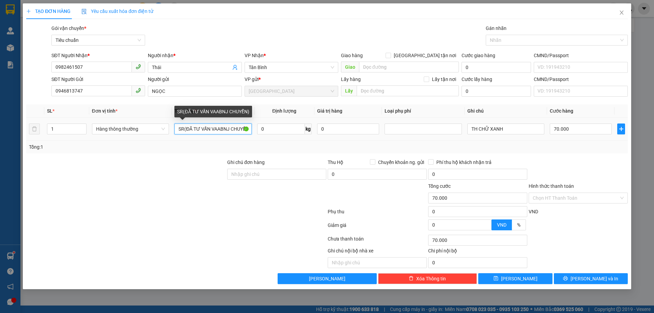
drag, startPoint x: 180, startPoint y: 127, endPoint x: 235, endPoint y: 134, distance: 55.6
click at [223, 133] on input "SR(ĐÃ TƯ VẤN VAABNJ CHUYỂN)" at bounding box center [212, 129] width 77 height 11
drag, startPoint x: 235, startPoint y: 134, endPoint x: 273, endPoint y: 141, distance: 39.1
click at [273, 141] on div "SL * Đơn vị tính * Tên hàng * Định lượng Giá trị hàng Loại phụ phí Ghi chú Cước…" at bounding box center [326, 129] width 601 height 49
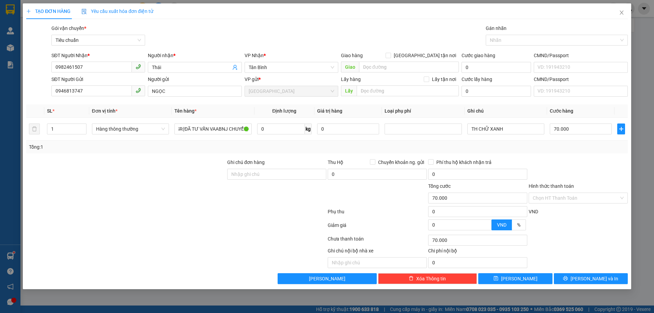
click at [189, 148] on div "Tổng: 1" at bounding box center [140, 146] width 223 height 7
drag, startPoint x: 179, startPoint y: 128, endPoint x: 253, endPoint y: 138, distance: 74.5
click at [253, 138] on td "SR(ĐÃ TƯ VẤN VAABNJ CHUYỂN)" at bounding box center [213, 129] width 82 height 23
type input "SẦU RIÊNG"
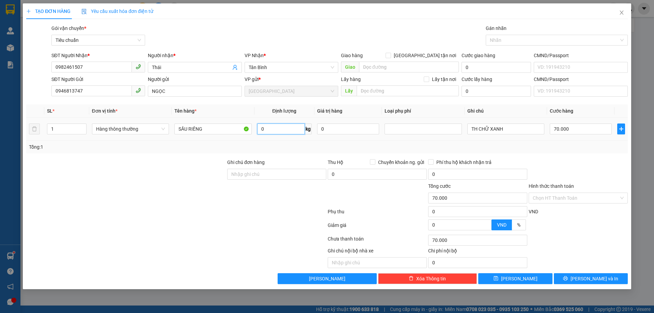
click at [267, 128] on input "0" at bounding box center [281, 129] width 48 height 11
type input "28"
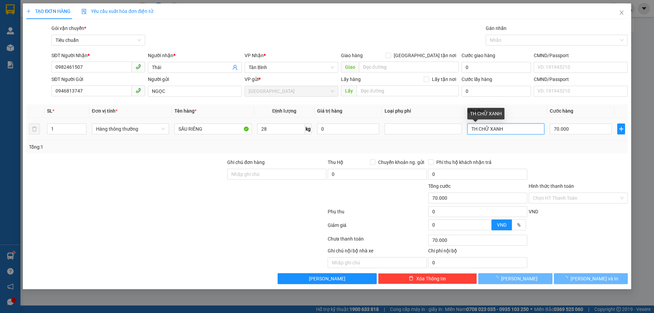
drag, startPoint x: 501, startPoint y: 129, endPoint x: 511, endPoint y: 129, distance: 9.2
click at [501, 129] on input "TH CHỮ XANH" at bounding box center [505, 129] width 77 height 11
type input "65.000"
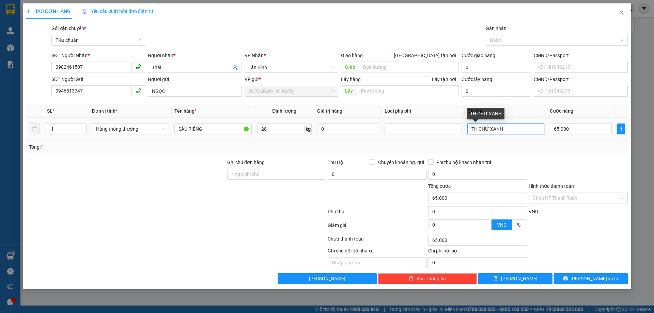
drag, startPoint x: 511, startPoint y: 129, endPoint x: 492, endPoint y: 130, distance: 19.1
click at [492, 130] on input "TH CHỮ XANH" at bounding box center [505, 129] width 77 height 11
type input "TH CHỮ ĐỎ"
click at [567, 128] on input "65.000" at bounding box center [580, 129] width 62 height 11
type input "7"
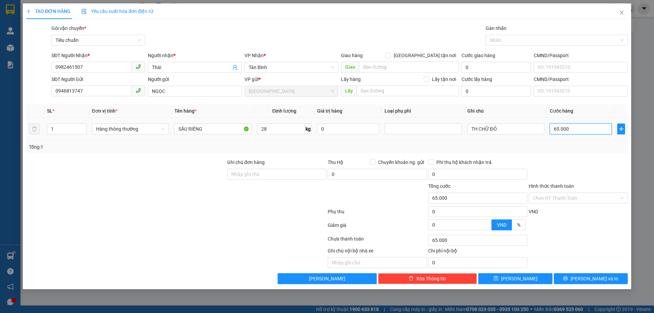
type input "7"
type input "70"
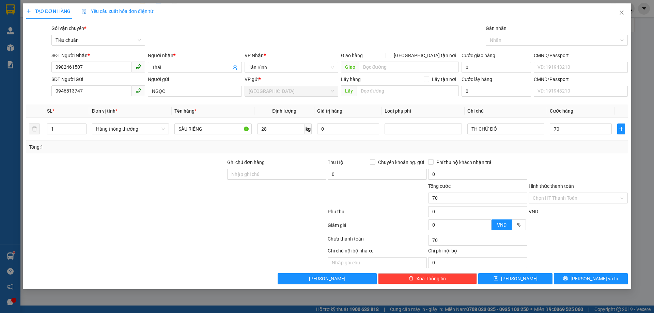
type input "70.000"
drag, startPoint x: 568, startPoint y: 167, endPoint x: 561, endPoint y: 191, distance: 24.9
click at [567, 167] on div at bounding box center [578, 171] width 100 height 24
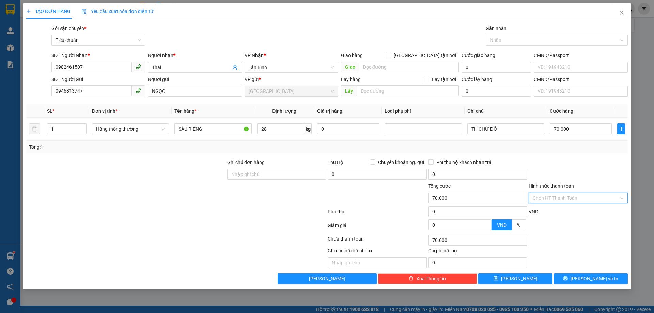
click at [570, 201] on input "Hình thức thanh toán" at bounding box center [575, 198] width 86 height 10
click at [555, 210] on div "Tại văn phòng" at bounding box center [577, 211] width 91 height 7
type input "0"
drag, startPoint x: 583, startPoint y: 276, endPoint x: 576, endPoint y: 269, distance: 9.9
click at [583, 276] on button "[PERSON_NAME] và In" at bounding box center [591, 278] width 74 height 11
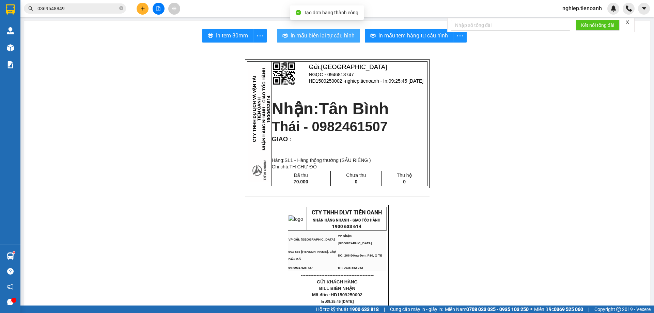
click at [318, 40] on span "In mẫu biên lai tự cấu hình" at bounding box center [322, 35] width 64 height 9
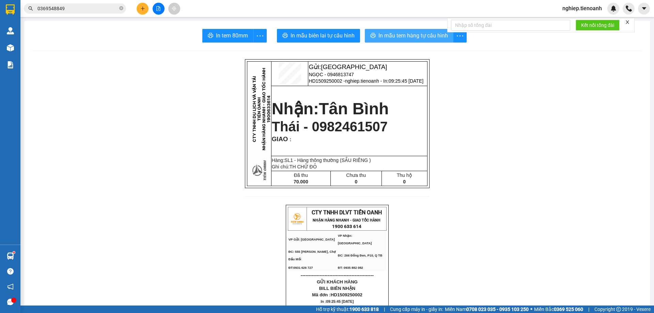
click at [411, 33] on span "In mẫu tem hàng tự cấu hình" at bounding box center [412, 35] width 69 height 9
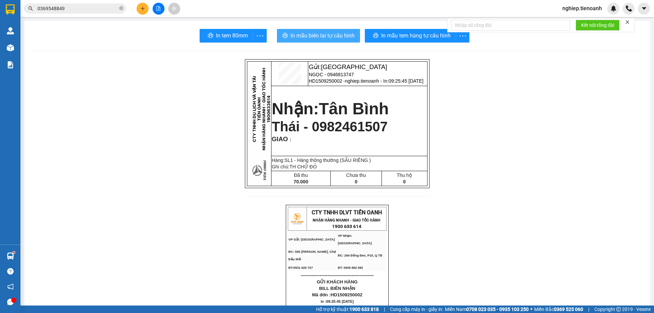
drag, startPoint x: 315, startPoint y: 32, endPoint x: 342, endPoint y: 28, distance: 27.2
click at [315, 33] on span "In mẫu biên lai tự cấu hình" at bounding box center [322, 35] width 64 height 9
click at [143, 9] on icon "plus" at bounding box center [142, 8] width 5 height 5
